Goal: Task Accomplishment & Management: Manage account settings

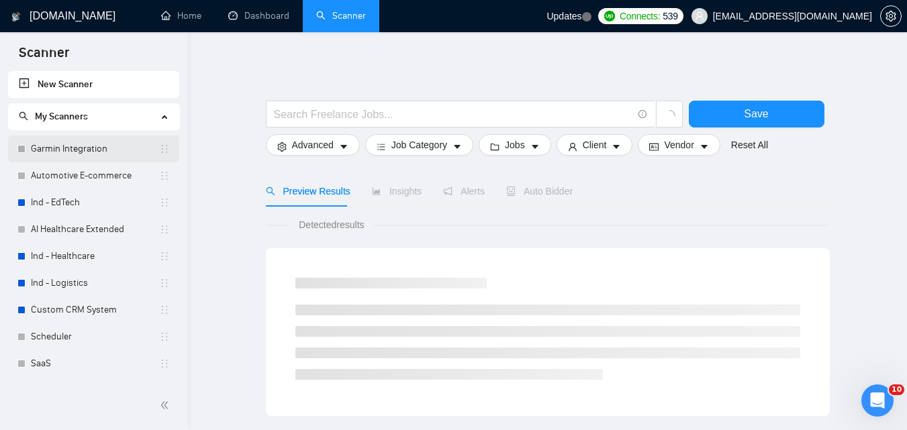
click at [92, 150] on link "Garmin Integration" at bounding box center [95, 149] width 128 height 27
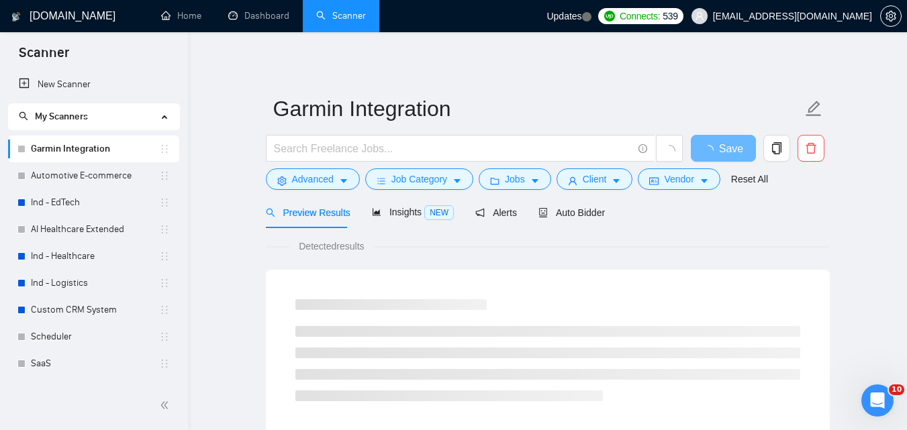
click at [550, 220] on div "Auto Bidder" at bounding box center [571, 213] width 66 height 32
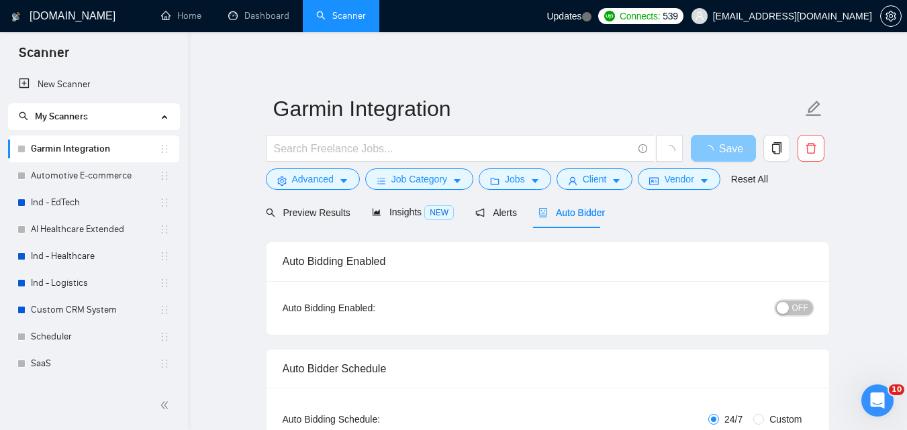
click at [801, 306] on span "OFF" at bounding box center [800, 308] width 16 height 15
click at [726, 153] on span "Save" at bounding box center [731, 148] width 24 height 17
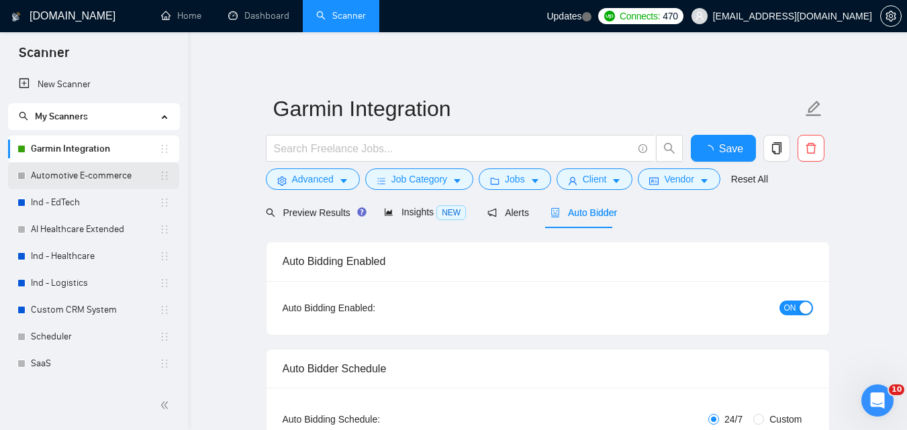
click at [85, 170] on link "Automotive E-commerce" at bounding box center [95, 175] width 128 height 27
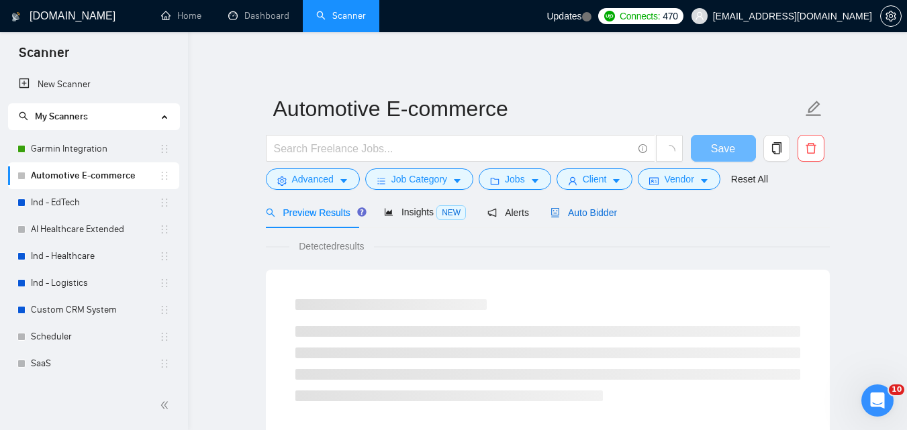
click at [585, 211] on span "Auto Bidder" at bounding box center [583, 212] width 66 height 11
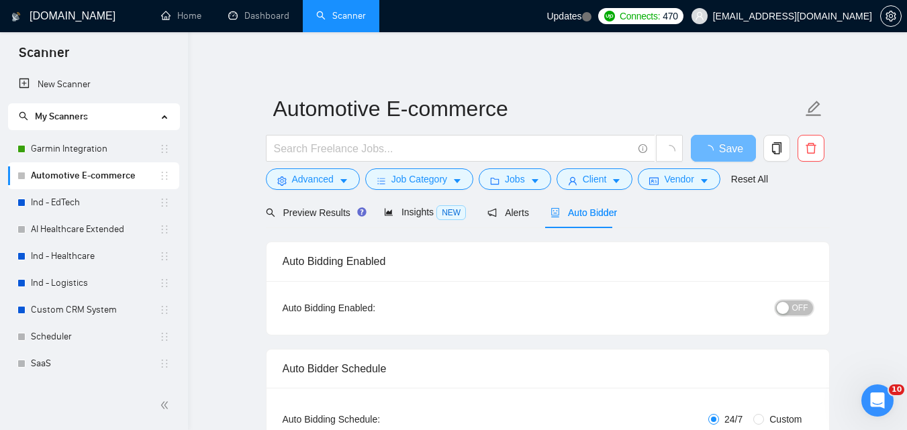
click at [789, 310] on div "button" at bounding box center [783, 308] width 12 height 12
checkbox input "true"
click at [709, 150] on button "Save" at bounding box center [723, 148] width 65 height 27
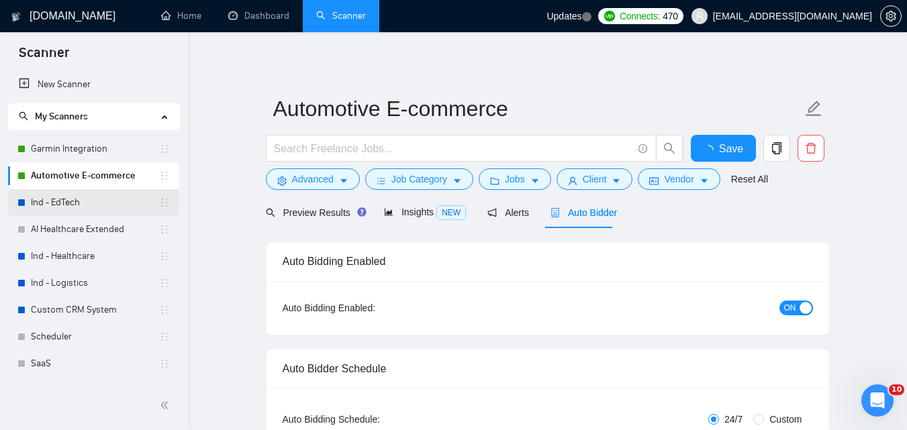
click at [60, 209] on link "Ind - EdTech" at bounding box center [95, 202] width 128 height 27
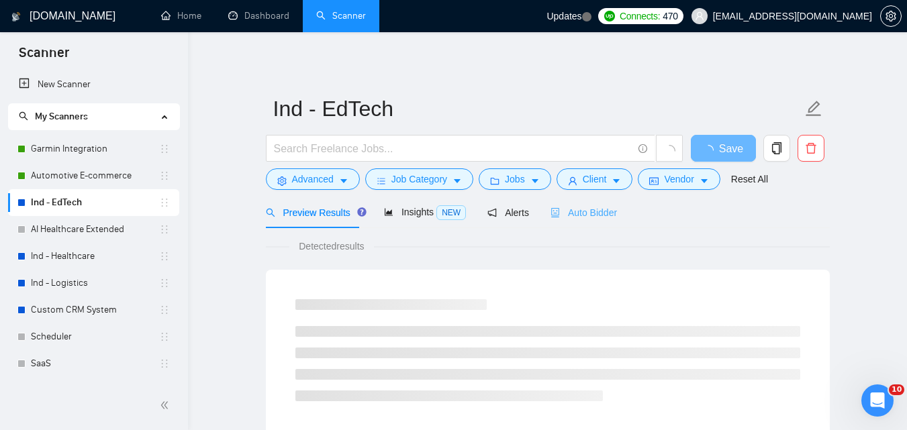
click at [581, 222] on div "Auto Bidder" at bounding box center [583, 213] width 66 height 32
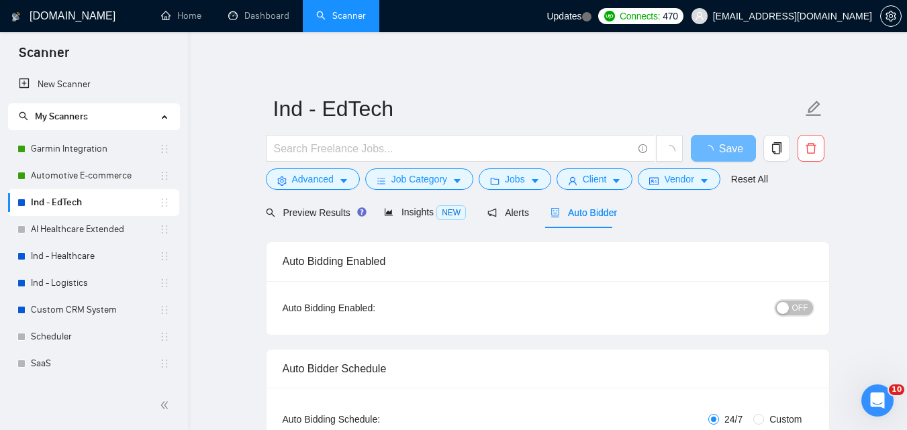
checkbox input "true"
click at [793, 306] on button "OFF" at bounding box center [794, 308] width 38 height 15
click at [738, 144] on button "Save" at bounding box center [723, 148] width 65 height 27
click at [104, 236] on link "AI Healthcare Extended" at bounding box center [95, 229] width 128 height 27
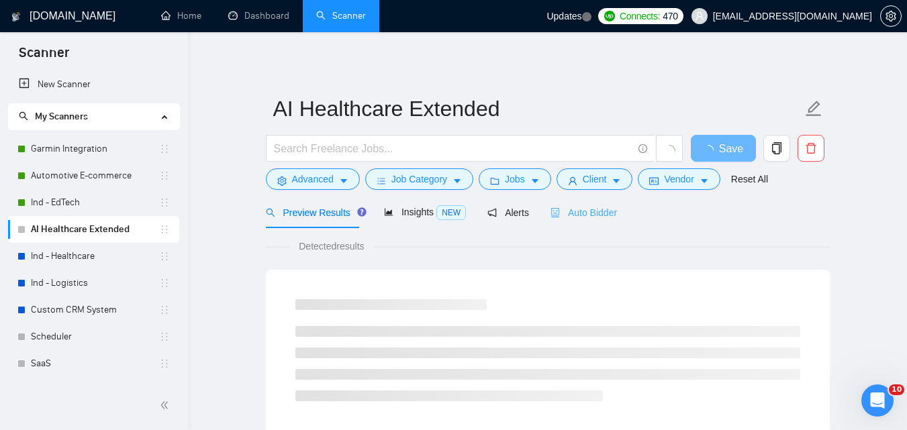
click at [582, 222] on div "Auto Bidder" at bounding box center [583, 213] width 66 height 32
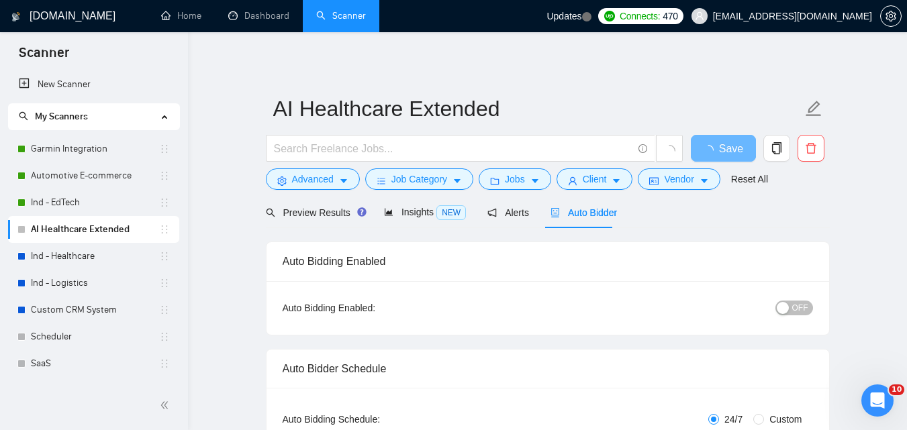
click at [789, 309] on div "button" at bounding box center [783, 308] width 12 height 12
click at [712, 146] on span "Save" at bounding box center [723, 148] width 24 height 17
click at [74, 248] on link "Ind - Healthcare" at bounding box center [95, 256] width 128 height 27
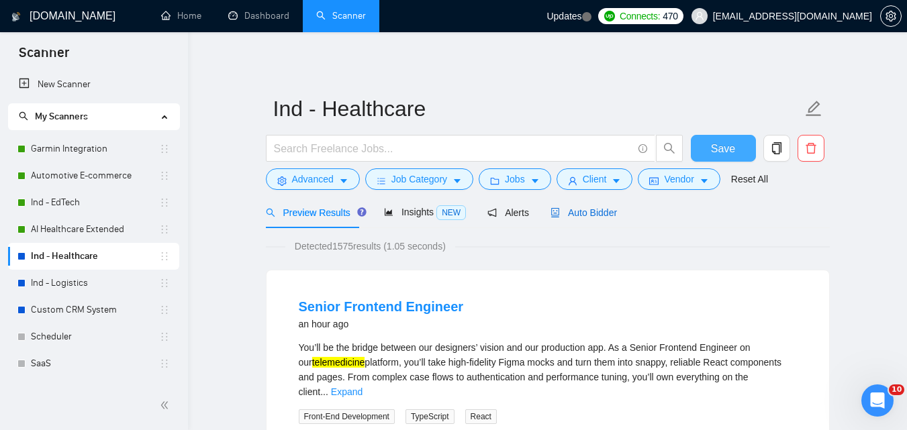
click at [594, 216] on span "Auto Bidder" at bounding box center [583, 212] width 66 height 11
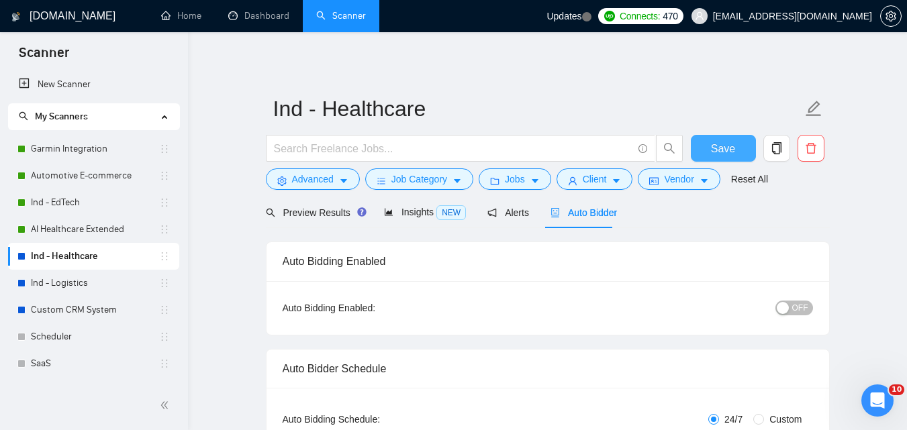
checkbox input "true"
click at [792, 306] on button "OFF" at bounding box center [794, 308] width 38 height 15
click at [722, 142] on span "Save" at bounding box center [723, 148] width 24 height 17
checkbox input "true"
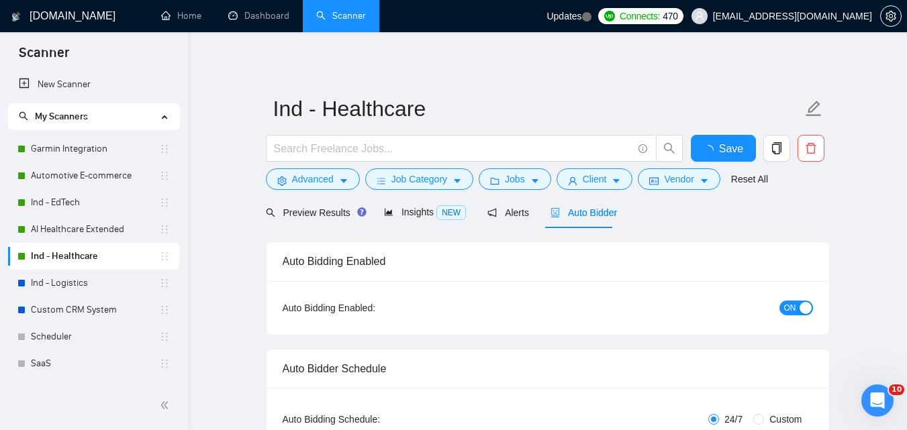
checkbox input "true"
click at [85, 289] on link "Ind - Logistics" at bounding box center [95, 283] width 128 height 27
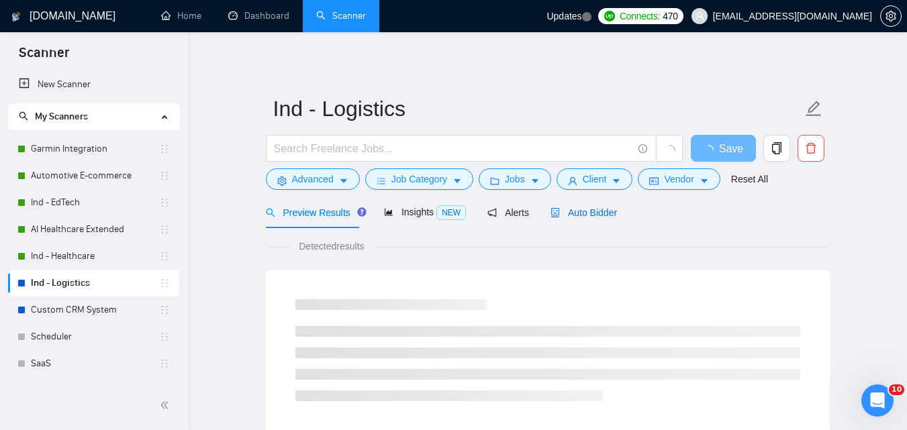
click at [587, 215] on span "Auto Bidder" at bounding box center [583, 212] width 66 height 11
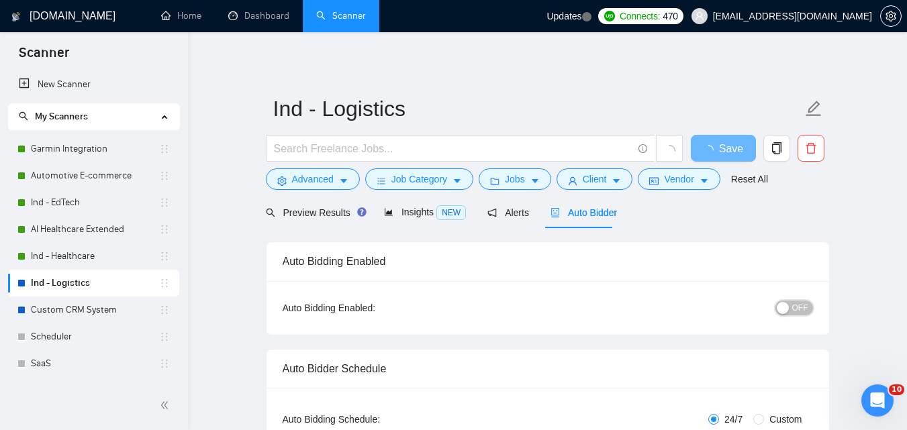
checkbox input "true"
click at [789, 303] on div "button" at bounding box center [783, 308] width 12 height 12
click at [728, 154] on span "Save" at bounding box center [723, 148] width 24 height 17
checkbox input "true"
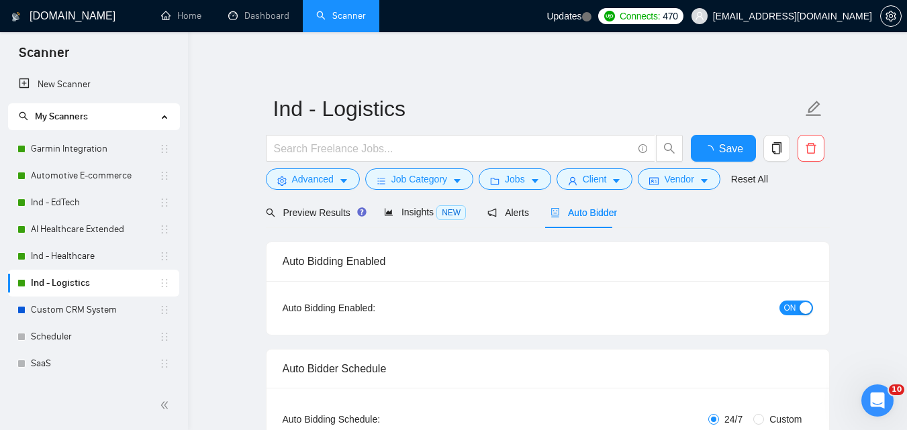
checkbox input "true"
drag, startPoint x: 56, startPoint y: 310, endPoint x: 583, endPoint y: 292, distance: 527.2
click at [56, 310] on link "Custom CRM System" at bounding box center [95, 310] width 128 height 27
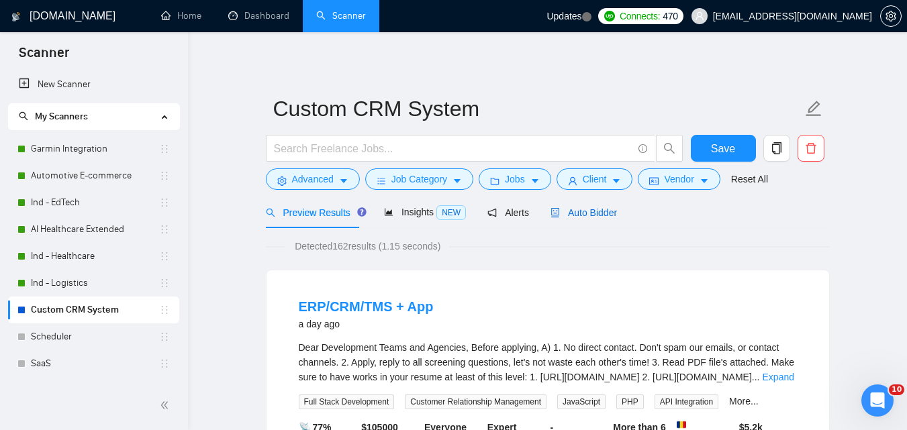
click at [574, 213] on span "Auto Bidder" at bounding box center [583, 212] width 66 height 11
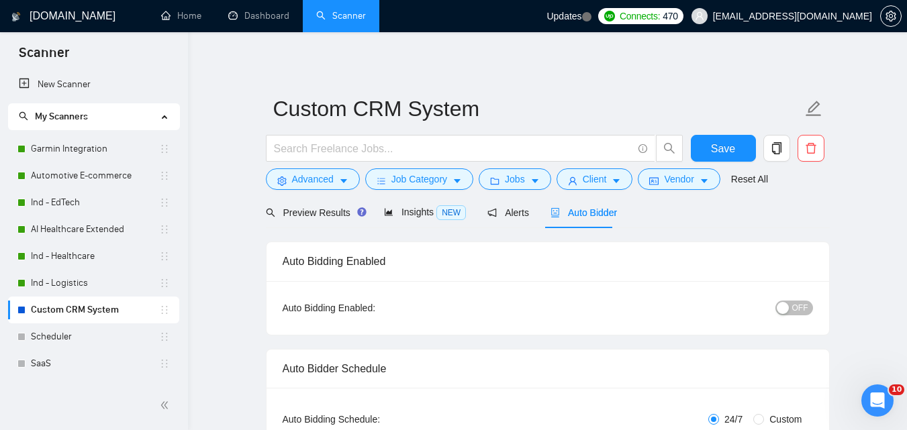
checkbox input "true"
click at [799, 305] on span "OFF" at bounding box center [800, 308] width 16 height 15
click at [730, 146] on span "Save" at bounding box center [723, 148] width 24 height 17
checkbox input "true"
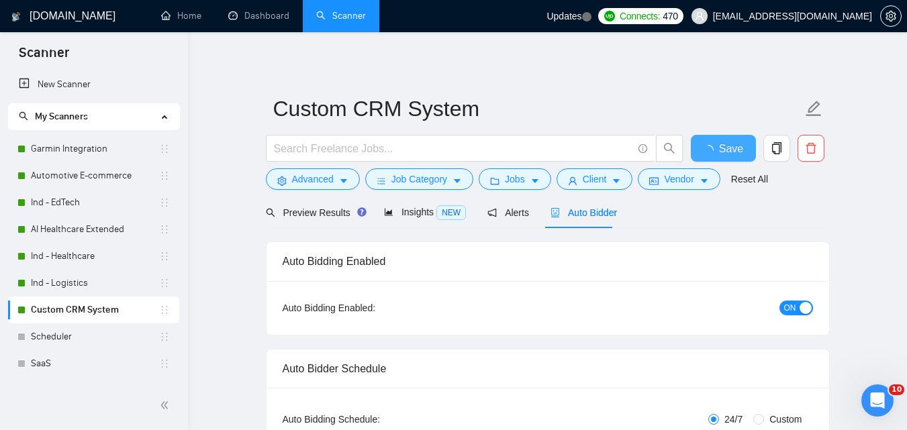
checkbox input "true"
click at [81, 340] on link "Scheduler" at bounding box center [95, 337] width 128 height 27
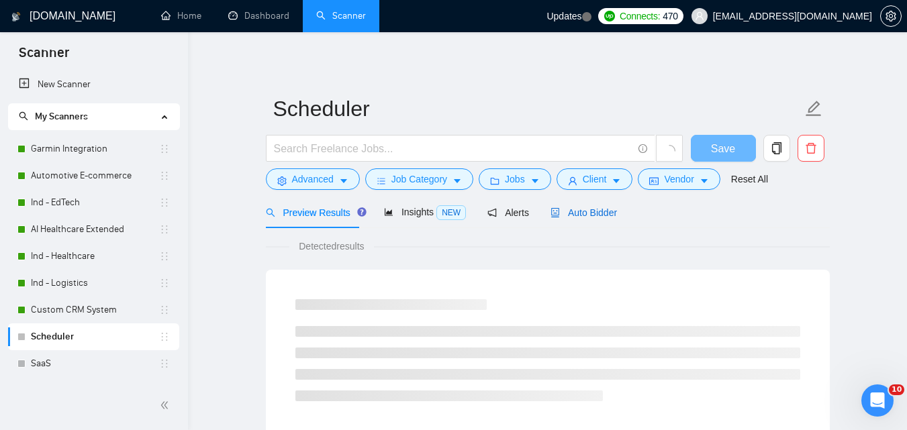
click at [601, 219] on div "Auto Bidder" at bounding box center [583, 212] width 66 height 15
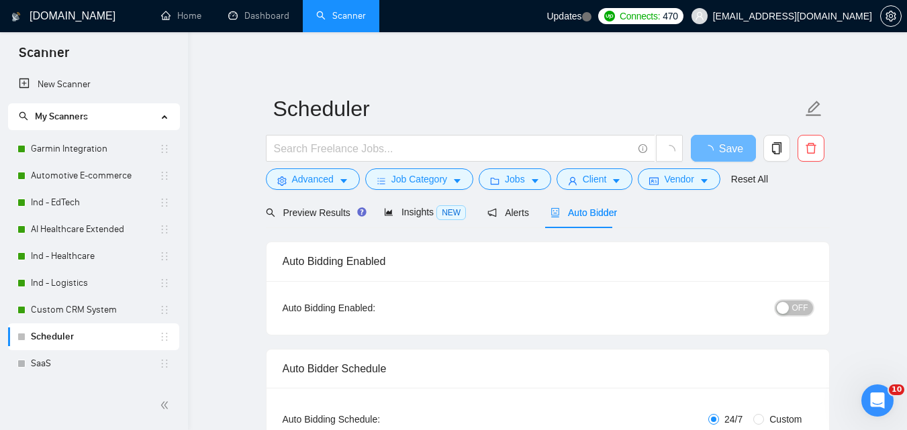
click at [801, 310] on span "OFF" at bounding box center [800, 308] width 16 height 15
click at [720, 148] on span "Save" at bounding box center [723, 148] width 24 height 17
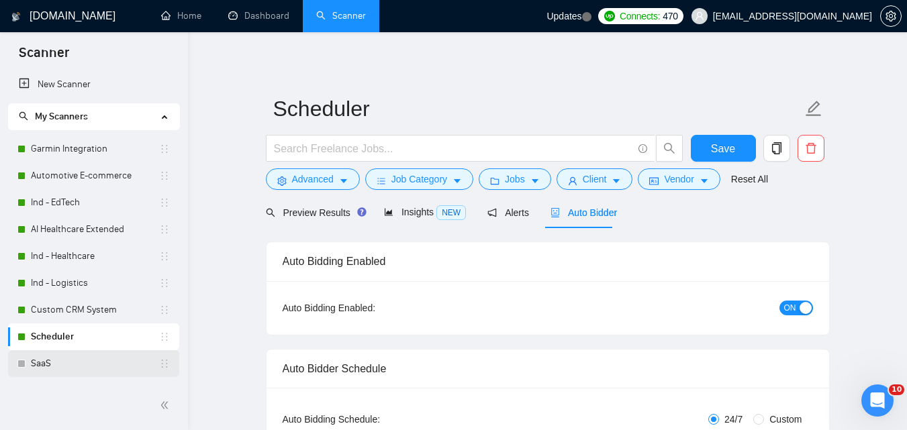
click at [68, 362] on link "SaaS" at bounding box center [95, 363] width 128 height 27
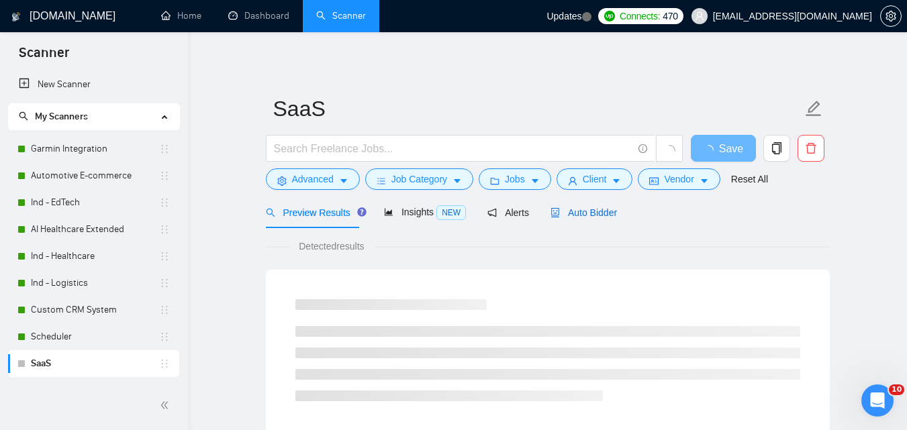
click at [597, 213] on span "Auto Bidder" at bounding box center [583, 212] width 66 height 11
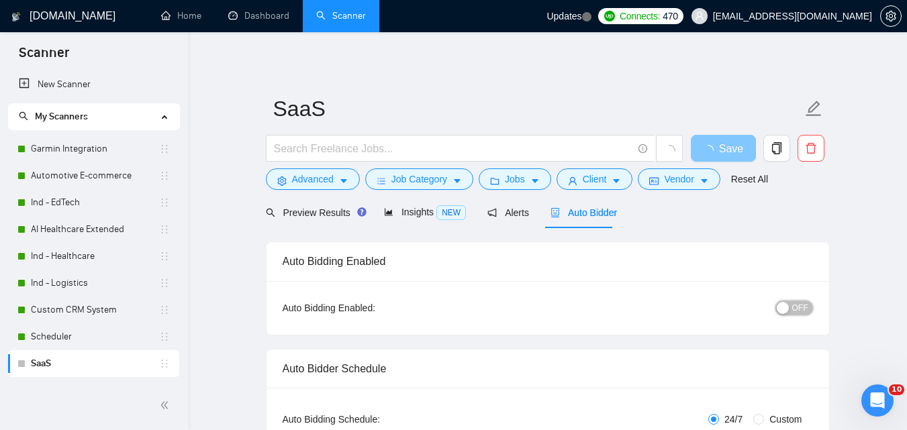
click at [799, 309] on span "OFF" at bounding box center [800, 308] width 16 height 15
click at [722, 154] on span "Save" at bounding box center [731, 148] width 24 height 17
click at [44, 377] on link "Ind - E-commerce" at bounding box center [95, 390] width 128 height 27
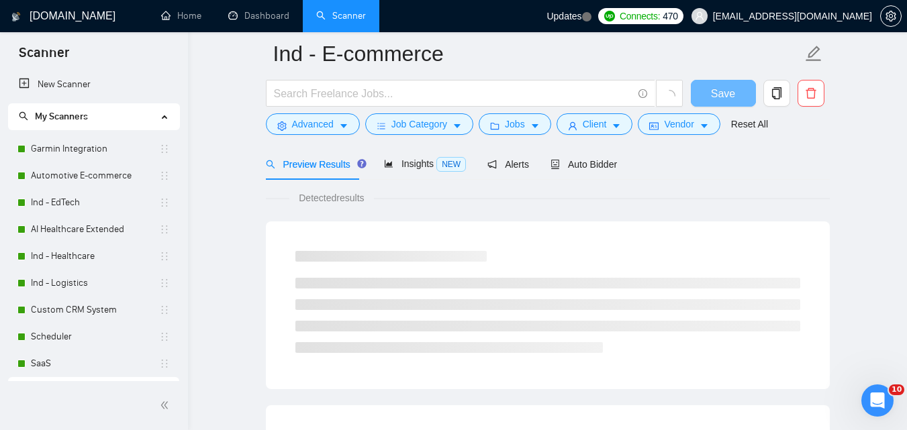
scroll to position [103, 0]
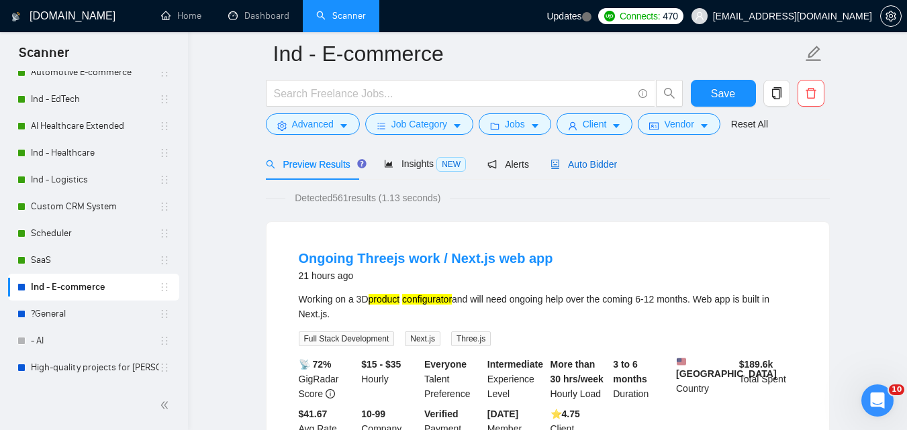
click at [550, 171] on div "Auto Bidder" at bounding box center [583, 164] width 66 height 15
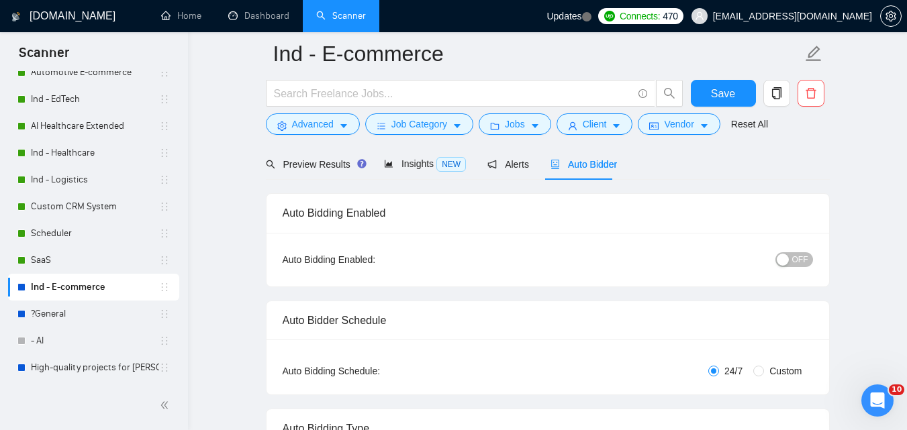
checkbox input "true"
click at [807, 255] on span "OFF" at bounding box center [800, 259] width 16 height 15
click at [707, 98] on button "Save" at bounding box center [723, 93] width 65 height 27
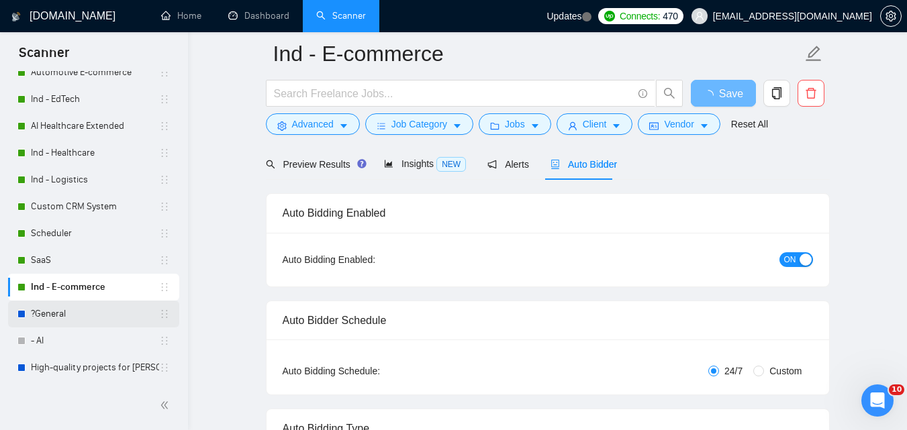
click at [75, 311] on link "?General" at bounding box center [95, 314] width 128 height 27
checkbox input "true"
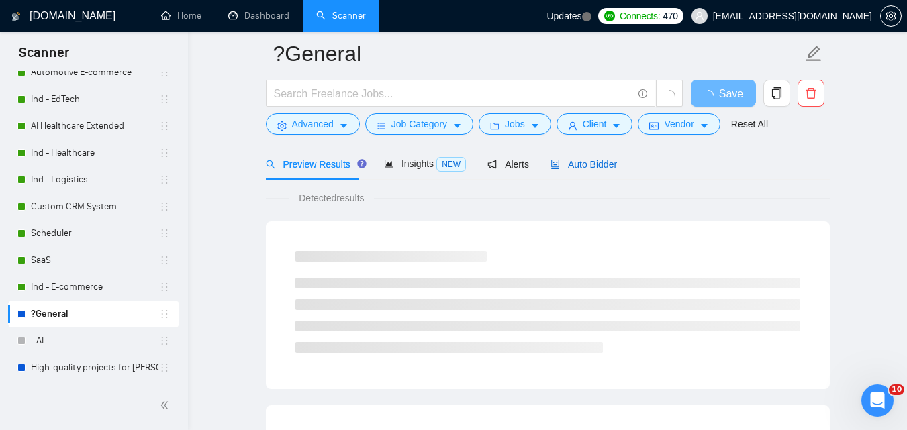
click at [580, 164] on span "Auto Bidder" at bounding box center [583, 164] width 66 height 11
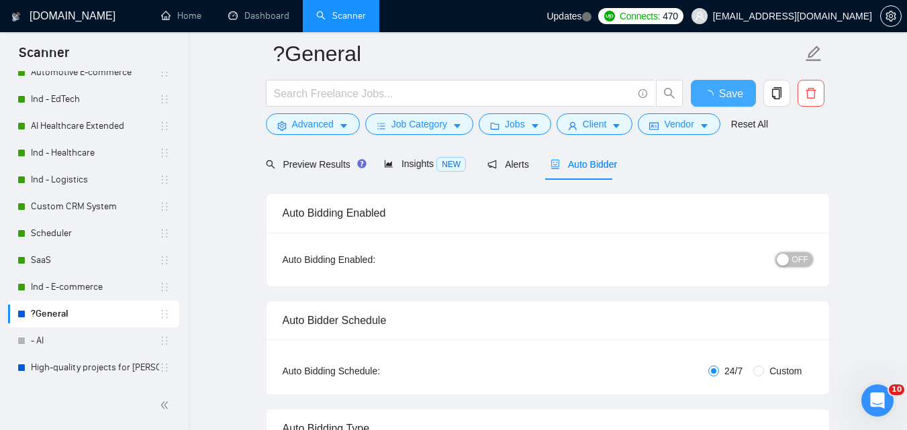
click at [799, 258] on span "OFF" at bounding box center [800, 259] width 16 height 15
checkbox input "true"
click at [738, 94] on button "Save" at bounding box center [723, 93] width 65 height 27
checkbox input "true"
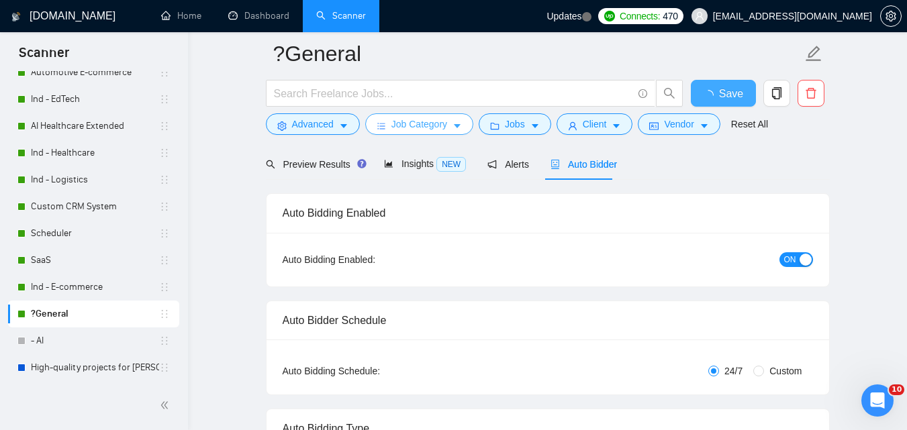
checkbox input "true"
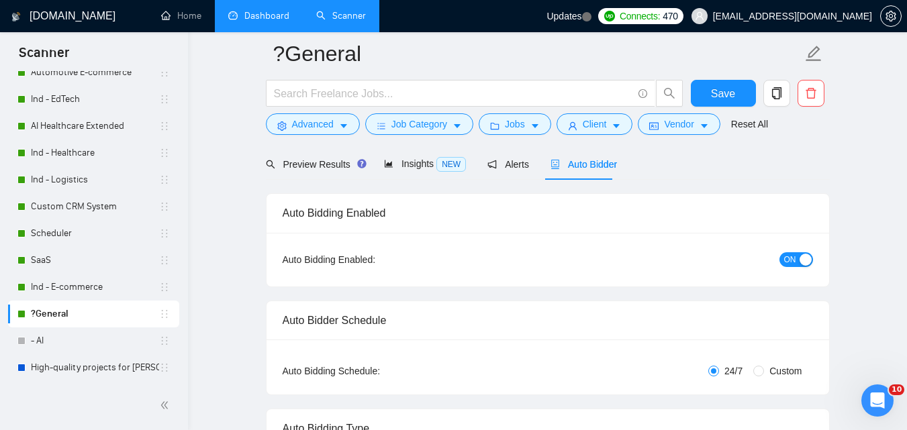
click at [268, 10] on link "Dashboard" at bounding box center [258, 15] width 61 height 11
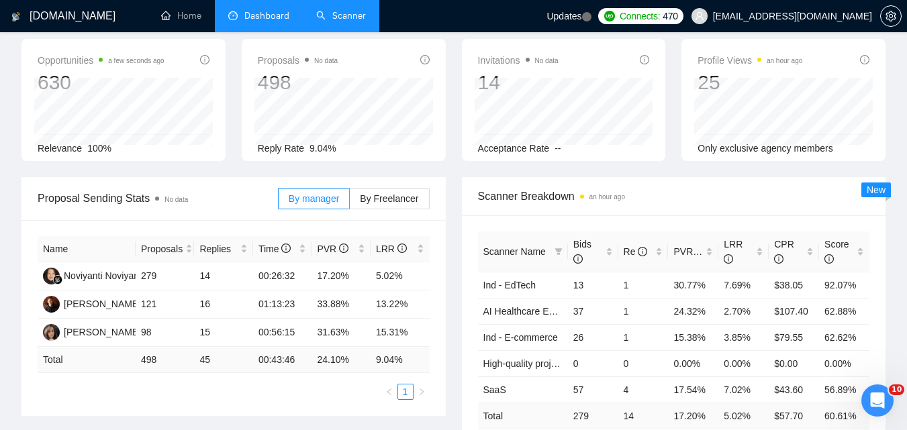
click at [364, 11] on link "Scanner" at bounding box center [341, 15] width 50 height 11
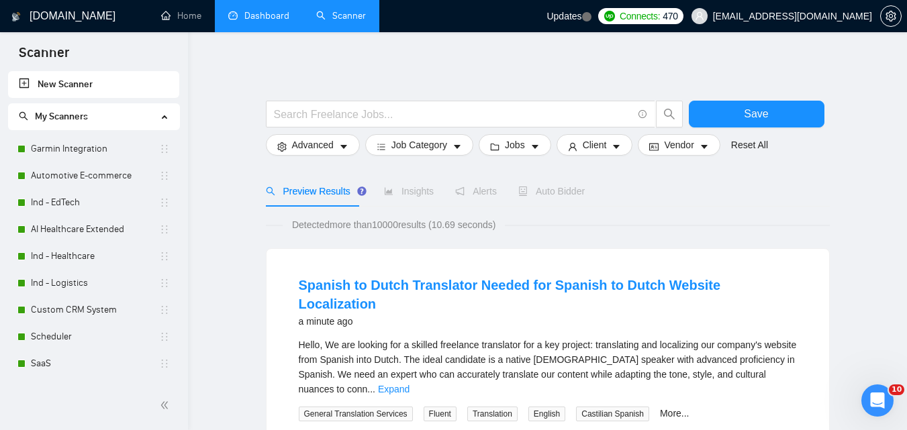
click at [250, 13] on link "Dashboard" at bounding box center [258, 15] width 61 height 11
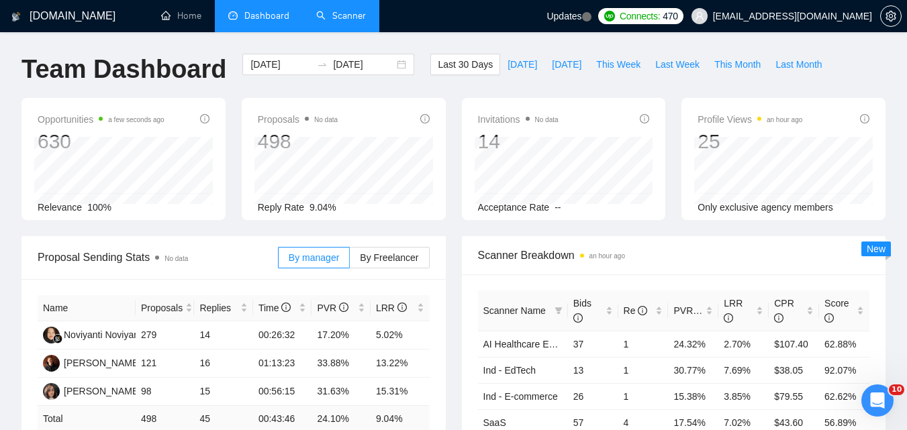
click at [330, 17] on link "Scanner" at bounding box center [341, 15] width 50 height 11
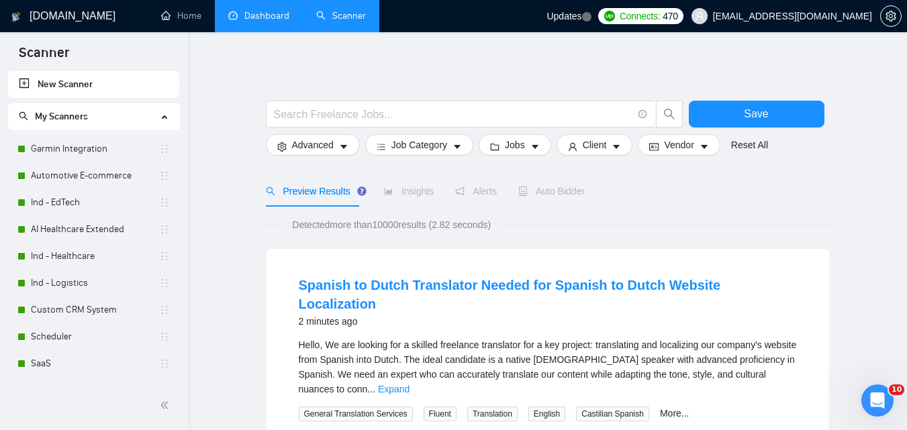
click at [262, 21] on link "Dashboard" at bounding box center [258, 15] width 61 height 11
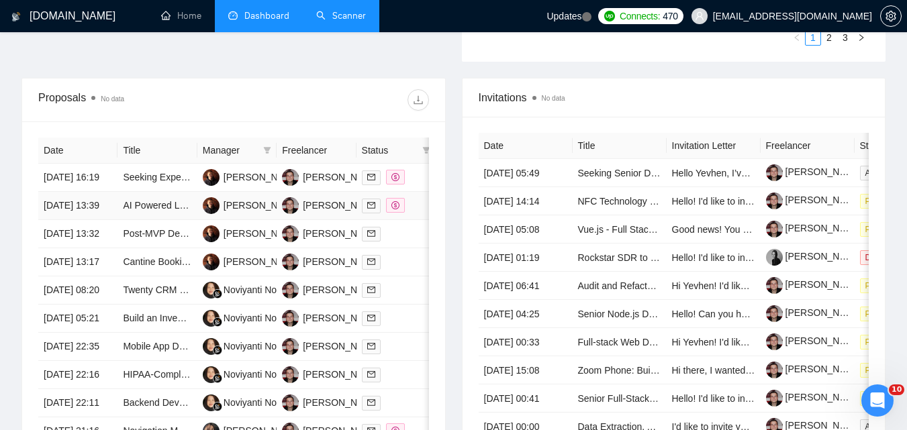
scroll to position [537, 0]
